Goal: Check status: Check status

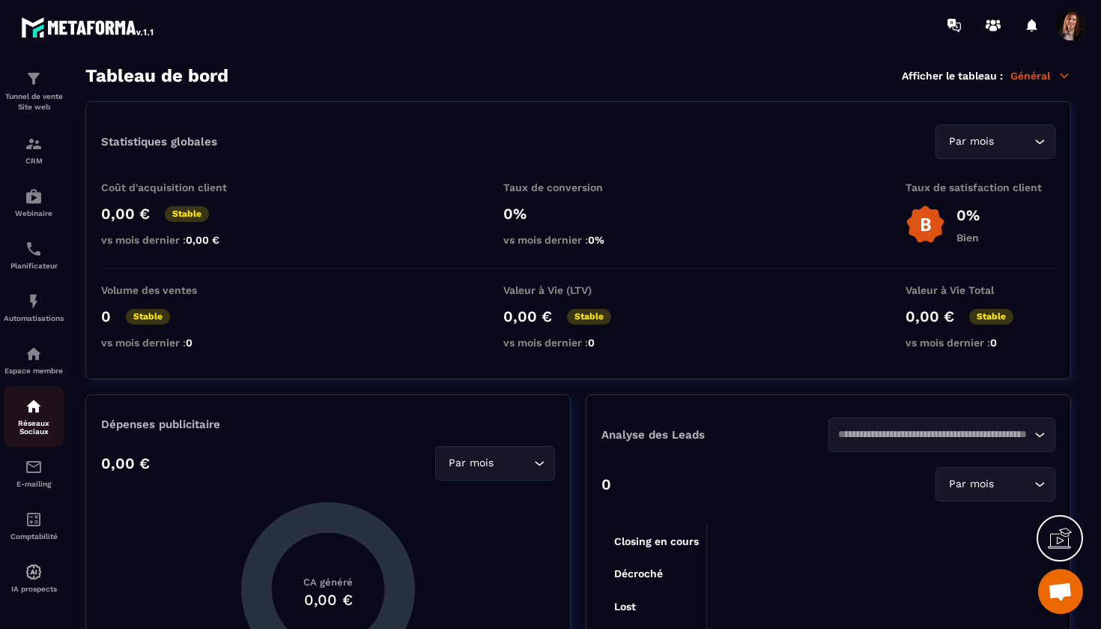
scroll to position [55, 0]
click at [39, 352] on img at bounding box center [34, 354] width 18 height 18
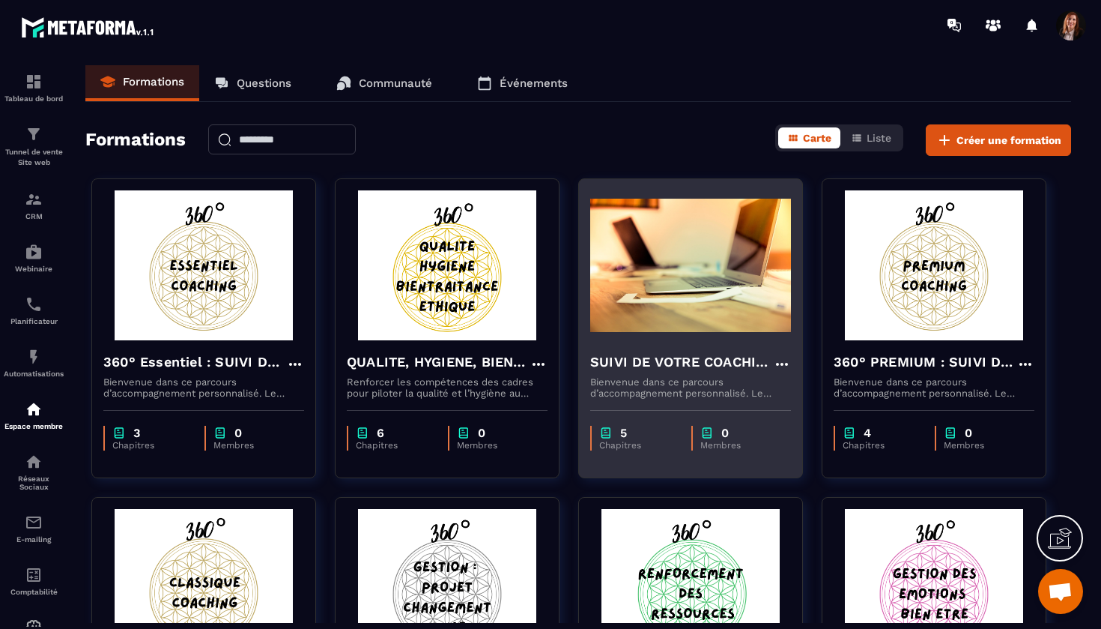
click at [658, 363] on h4 "SUIVI DE VOTRE COACHING" at bounding box center [681, 361] width 183 height 21
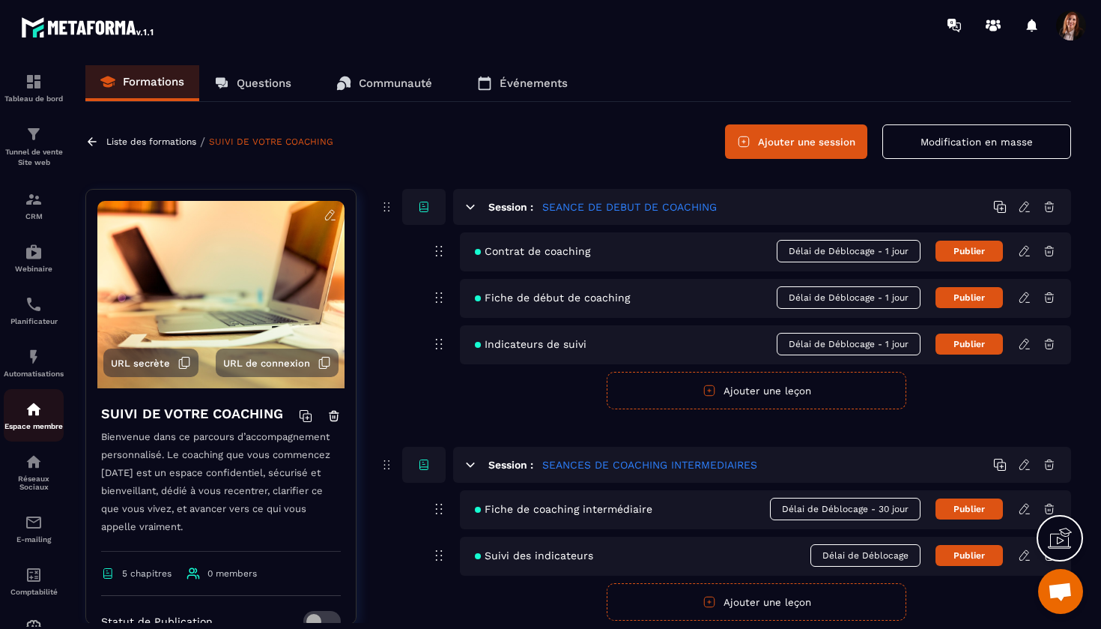
click at [36, 414] on img at bounding box center [34, 409] width 18 height 18
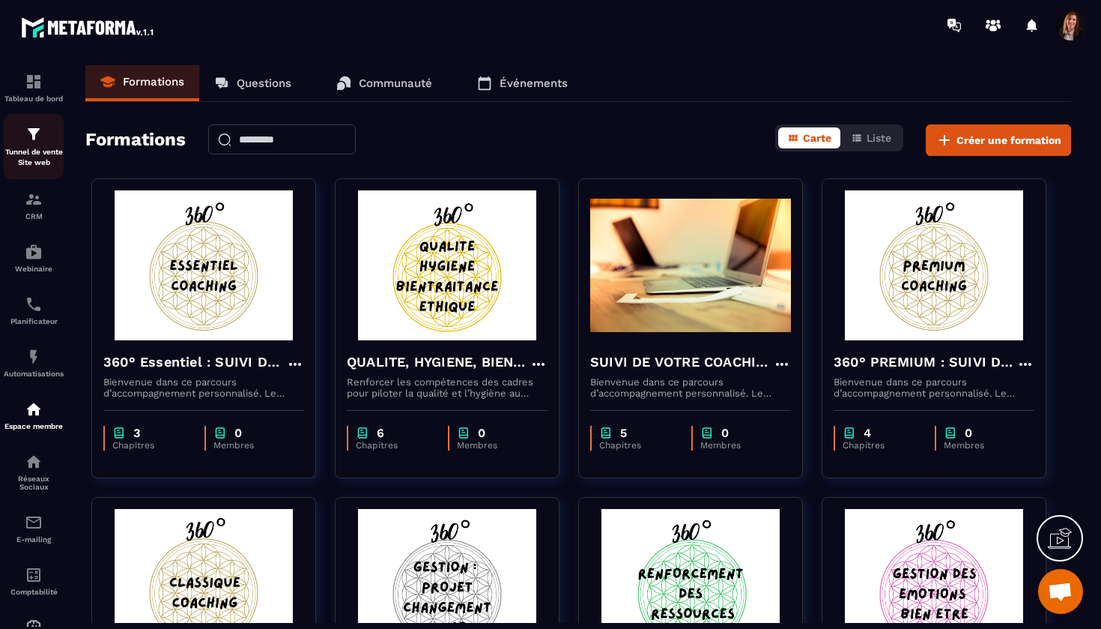
click at [37, 135] on img at bounding box center [34, 134] width 18 height 18
